Goal: Task Accomplishment & Management: Use online tool/utility

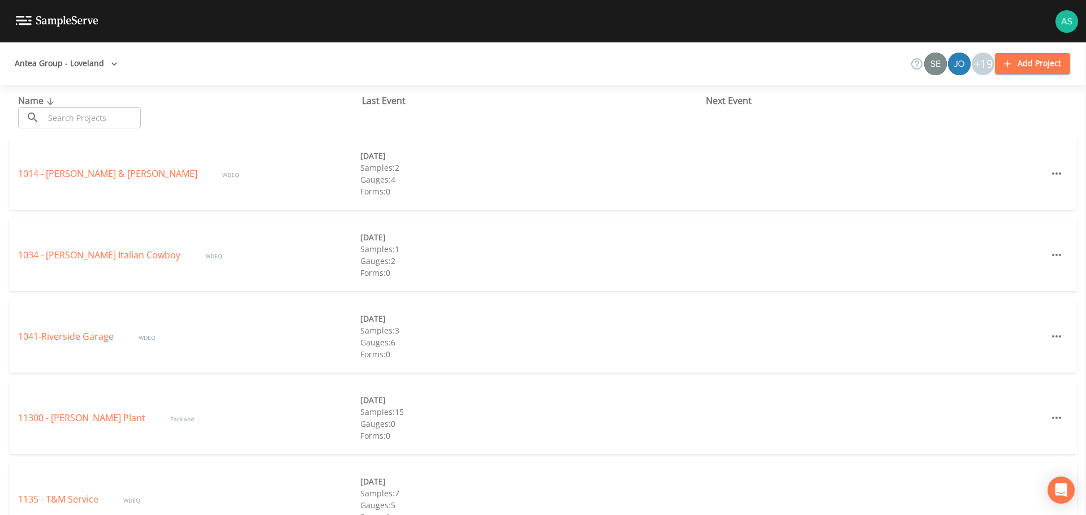
click at [94, 121] on input "text" at bounding box center [92, 117] width 97 height 21
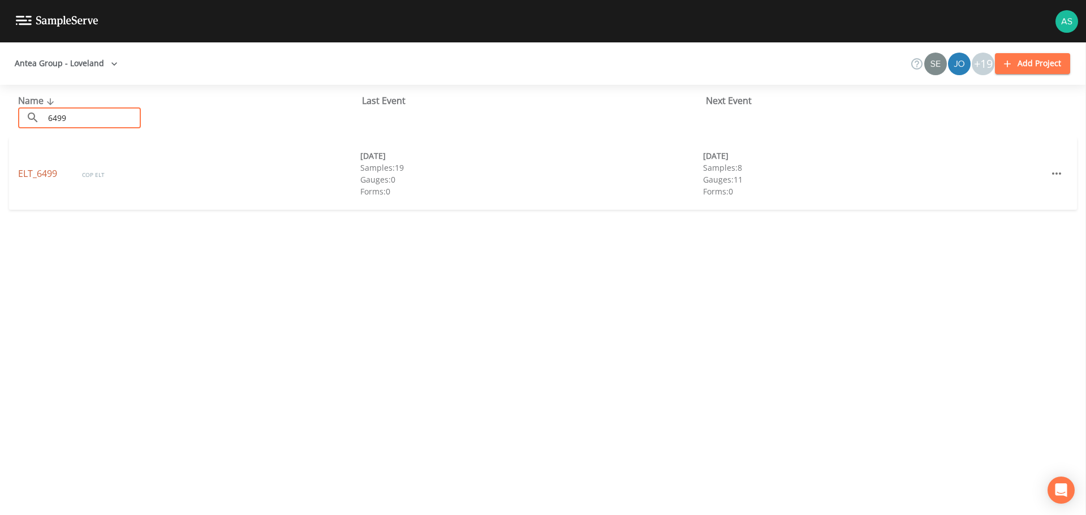
type input "6499"
click at [47, 174] on link "ELT_6499" at bounding box center [38, 173] width 41 height 12
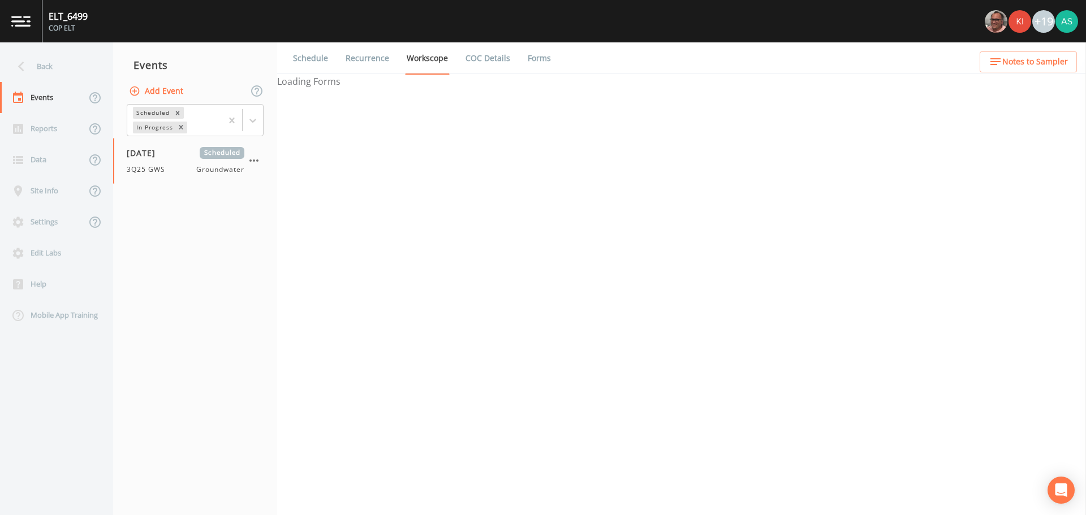
select select "0b1af911-289b-4d7b-9fdf-156f6d27a2cf"
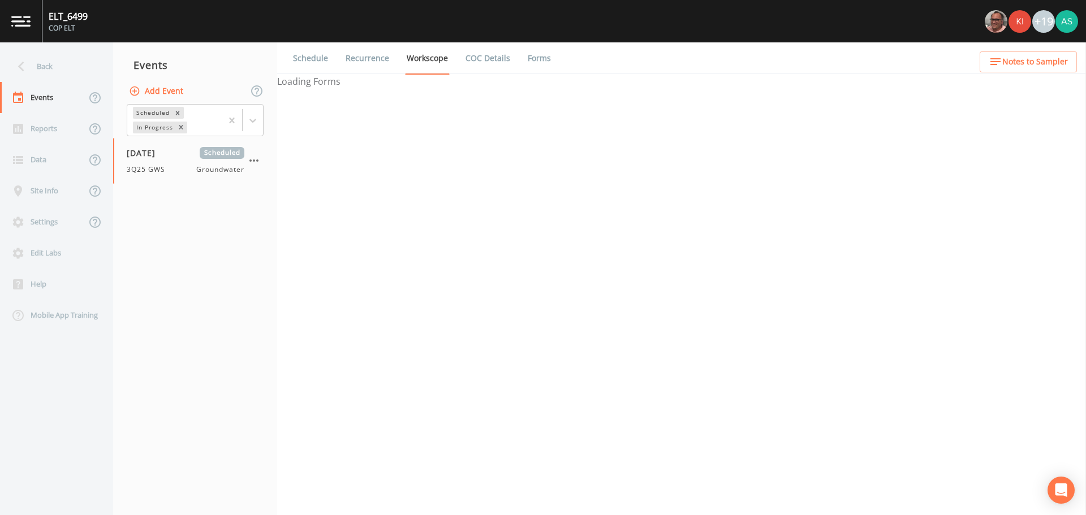
select select "0b1af911-289b-4d7b-9fdf-156f6d27a2cf"
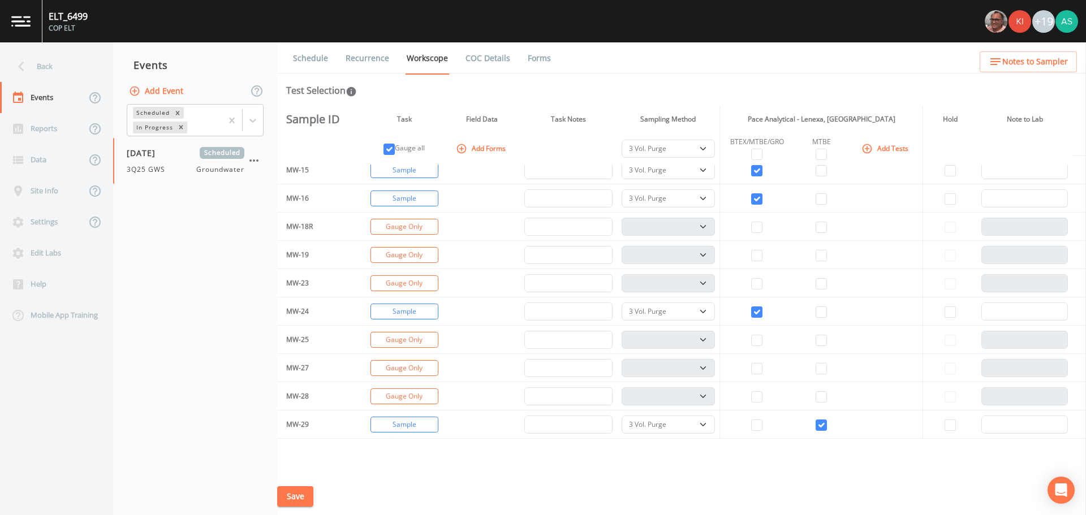
scroll to position [283, 0]
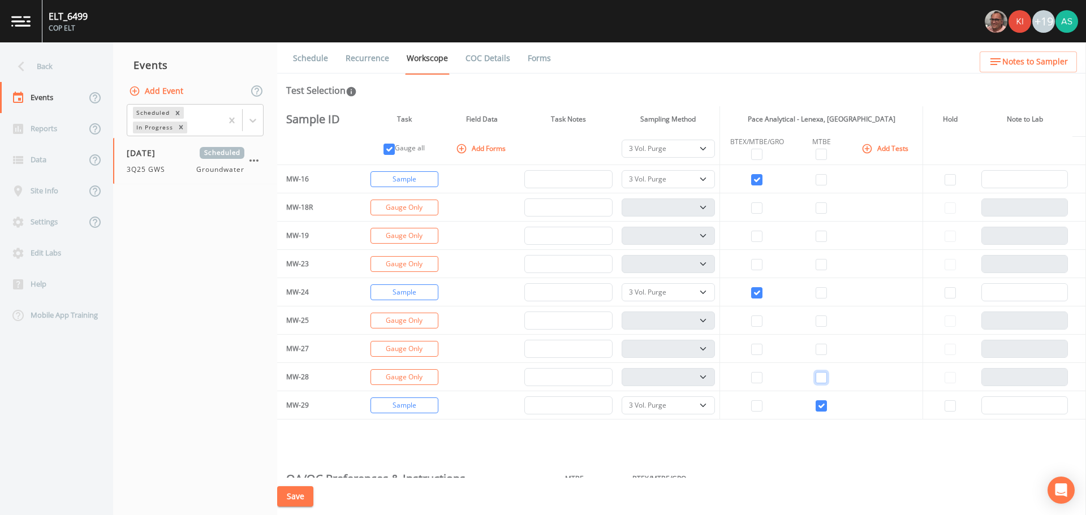
click at [821, 380] on input "checkbox" at bounding box center [821, 377] width 11 height 11
checkbox input "true"
select select
select select "132d7689-3bb8-465b-98a9-744e7d509d8d"
click at [822, 407] on input "checkbox" at bounding box center [821, 406] width 11 height 11
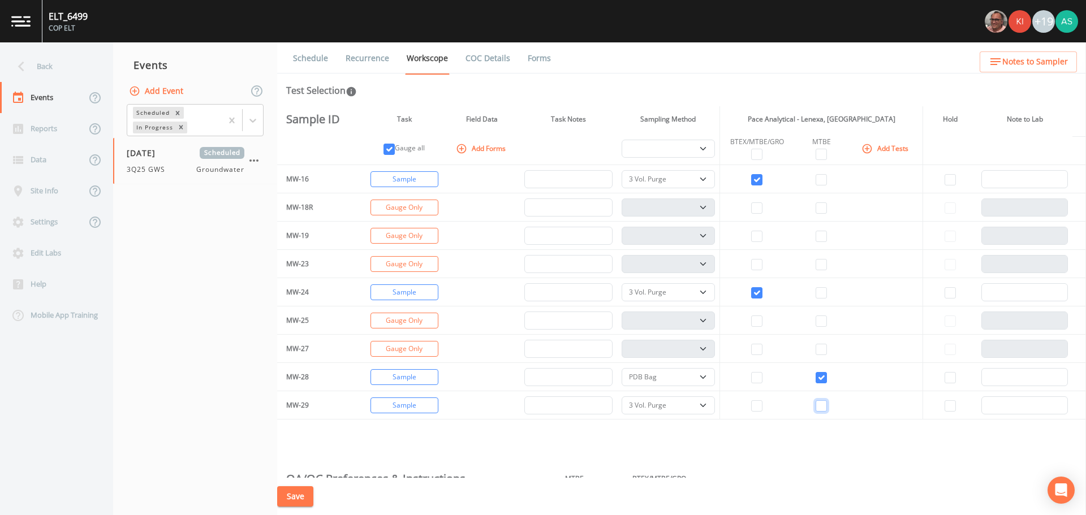
checkbox input "false"
select select
click at [697, 380] on select "PDB Bag Grab Low Flow 3 Vol. Purge" at bounding box center [668, 377] width 93 height 18
select select "0b1af911-289b-4d7b-9fdf-156f6d27a2cf"
click at [622, 368] on select "PDB Bag Grab Low Flow 3 Vol. Purge" at bounding box center [668, 377] width 93 height 18
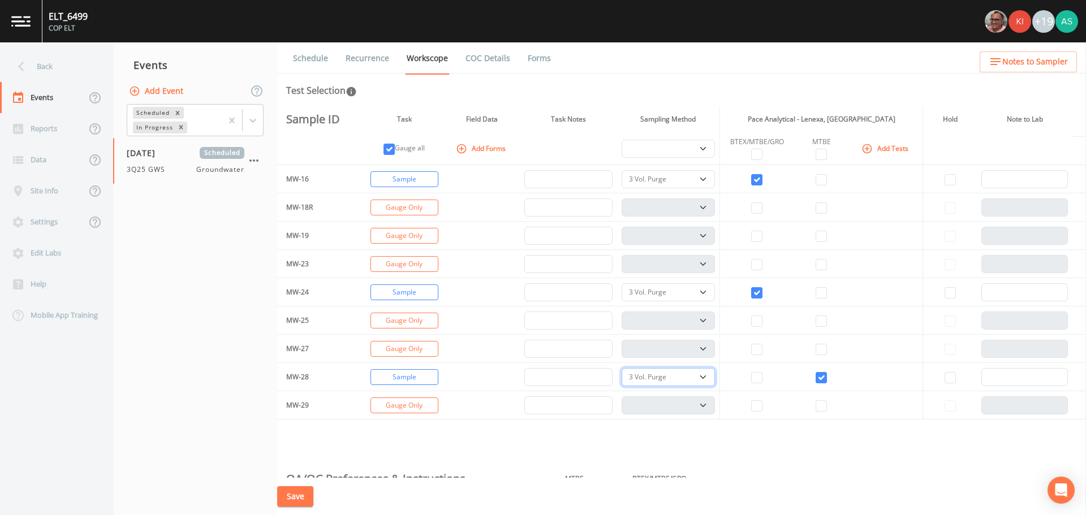
select select "0b1af911-289b-4d7b-9fdf-156f6d27a2cf"
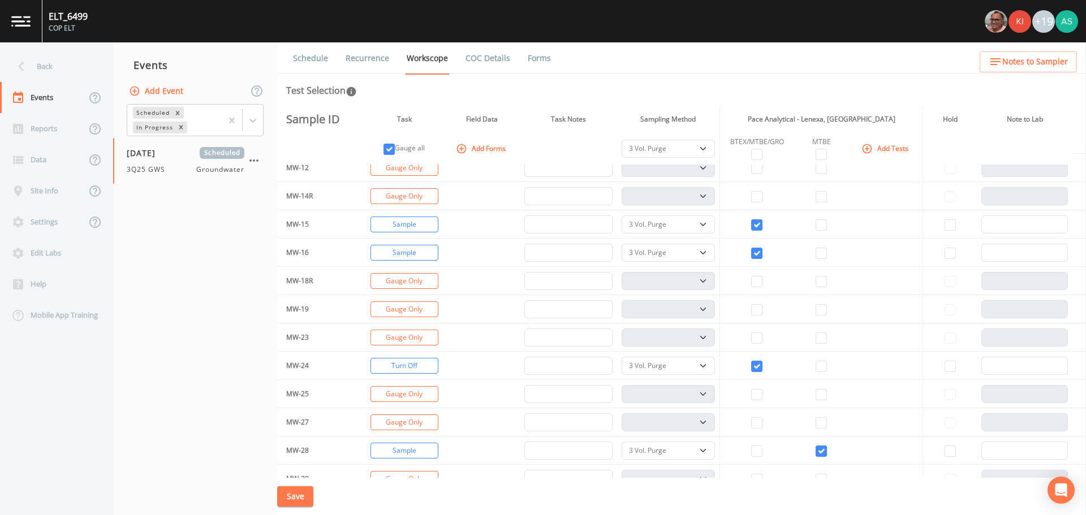
scroll to position [226, 0]
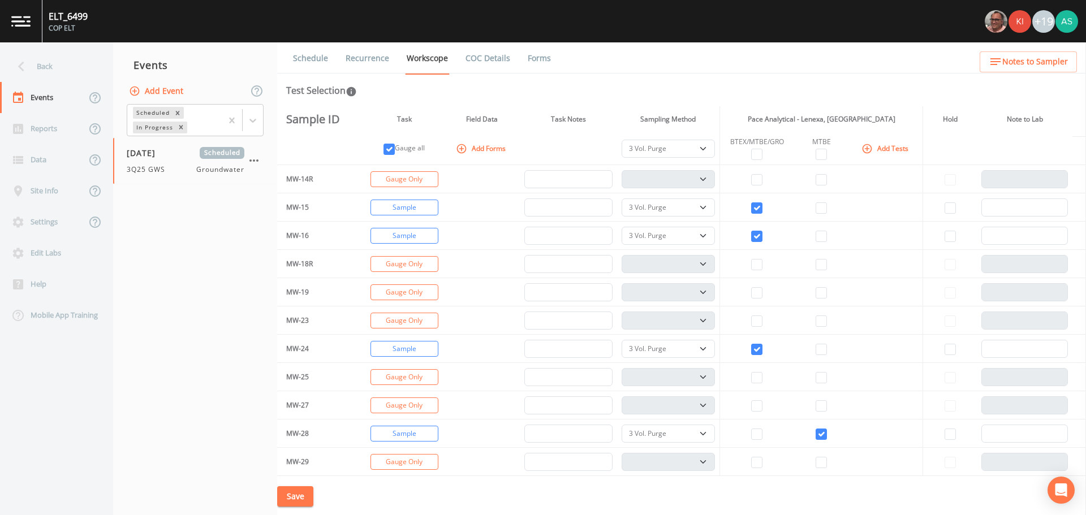
click at [300, 499] on button "Save" at bounding box center [295, 497] width 36 height 21
